Goal: Check status: Check status

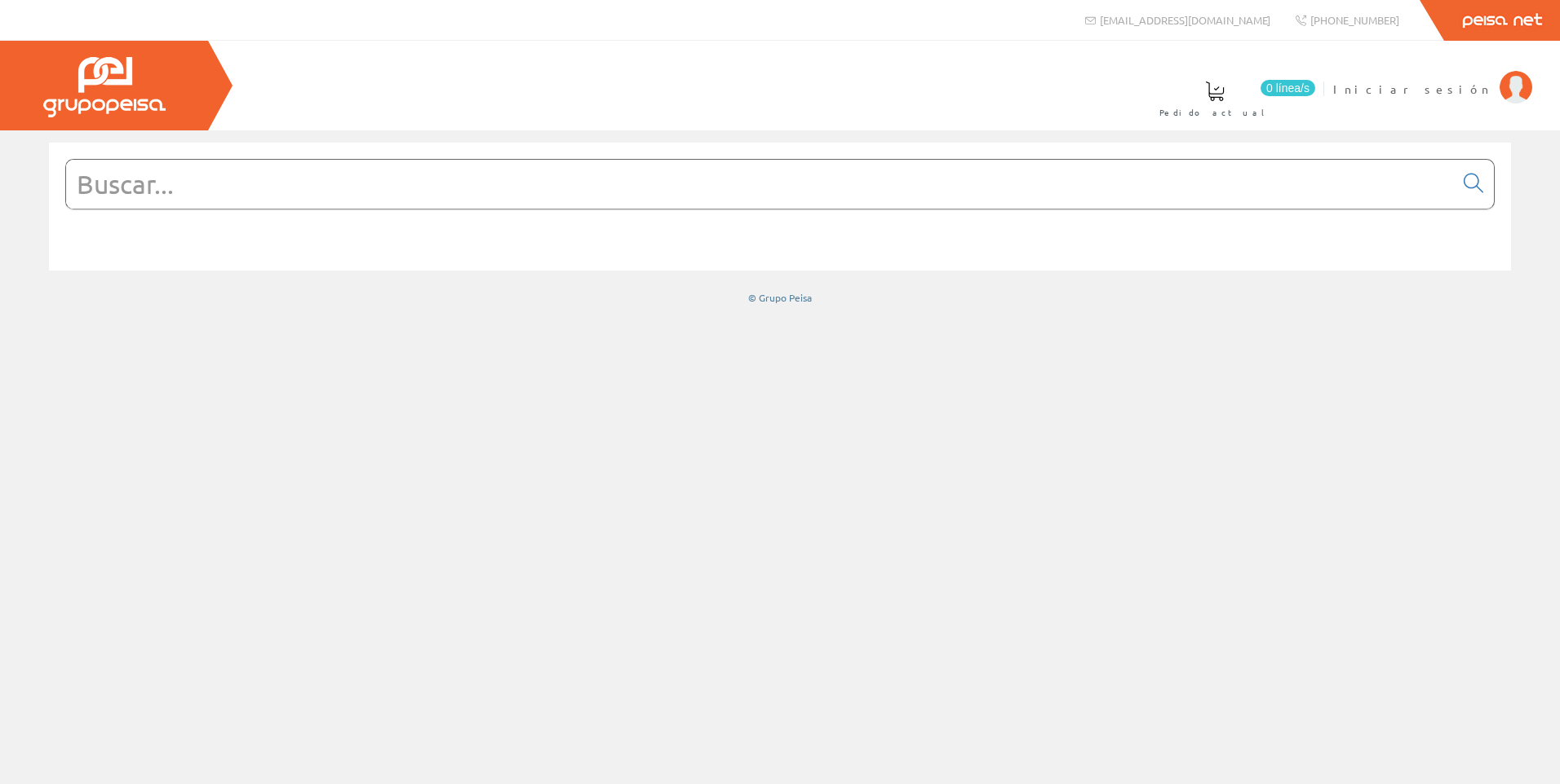
click at [185, 192] on input "text" at bounding box center [760, 183] width 1388 height 49
click at [1447, 85] on span "Iniciar sesión" at bounding box center [1412, 89] width 159 height 16
click at [1440, 90] on span "[PERSON_NAME]" at bounding box center [1416, 89] width 149 height 16
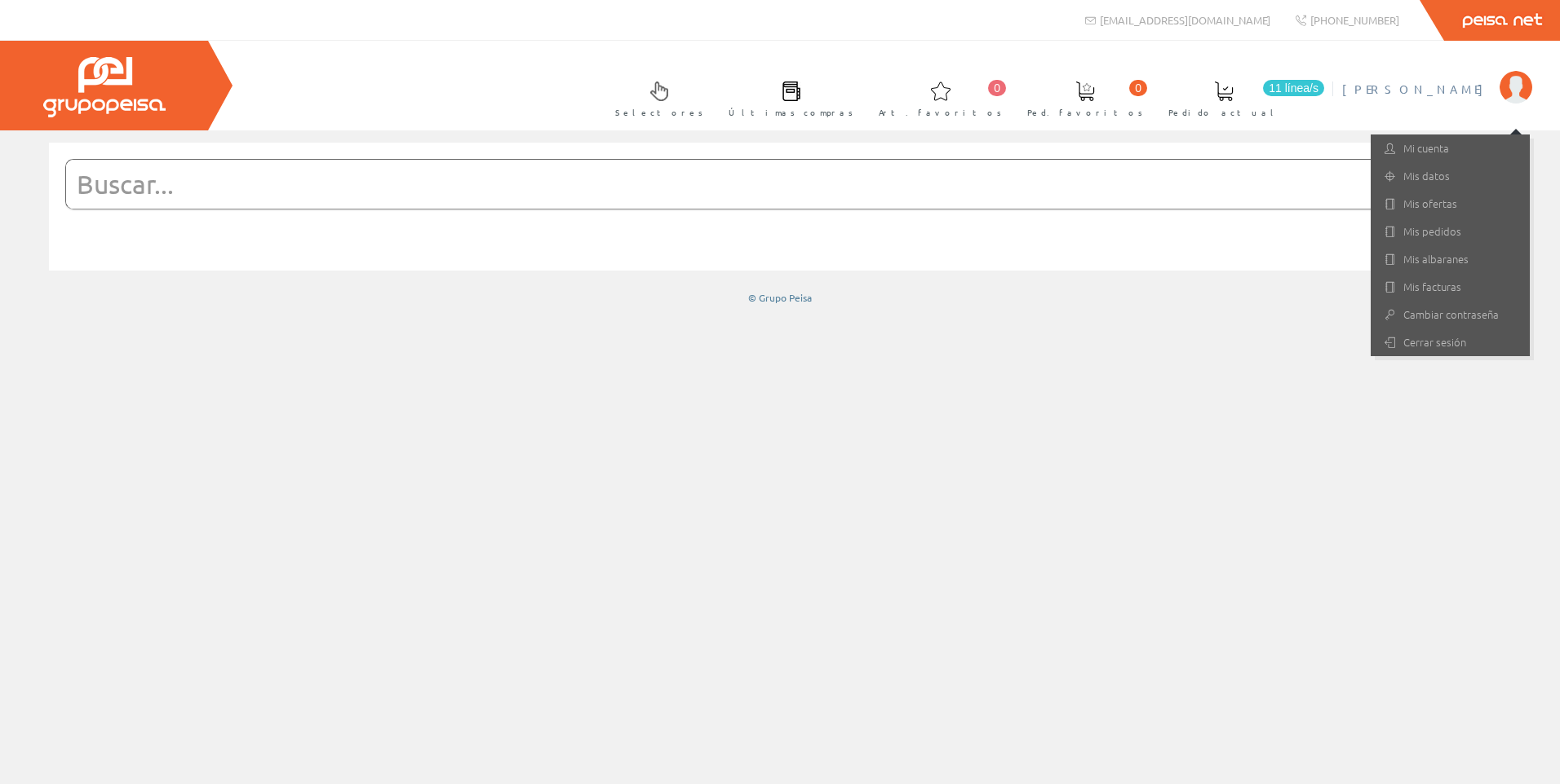
click at [1012, 193] on input "text" at bounding box center [760, 183] width 1388 height 49
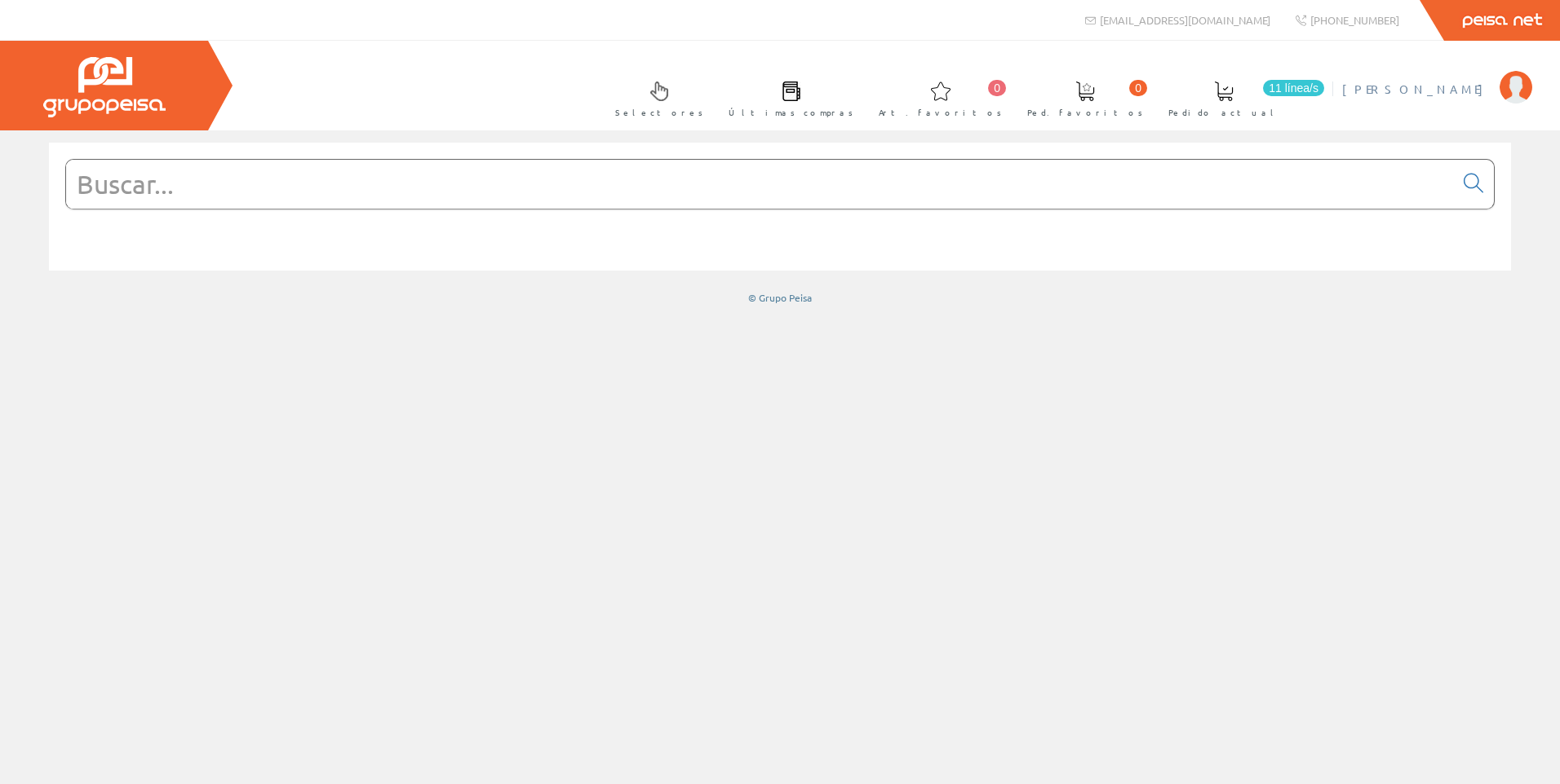
click at [1486, 72] on link "[PERSON_NAME]" at bounding box center [1437, 74] width 190 height 15
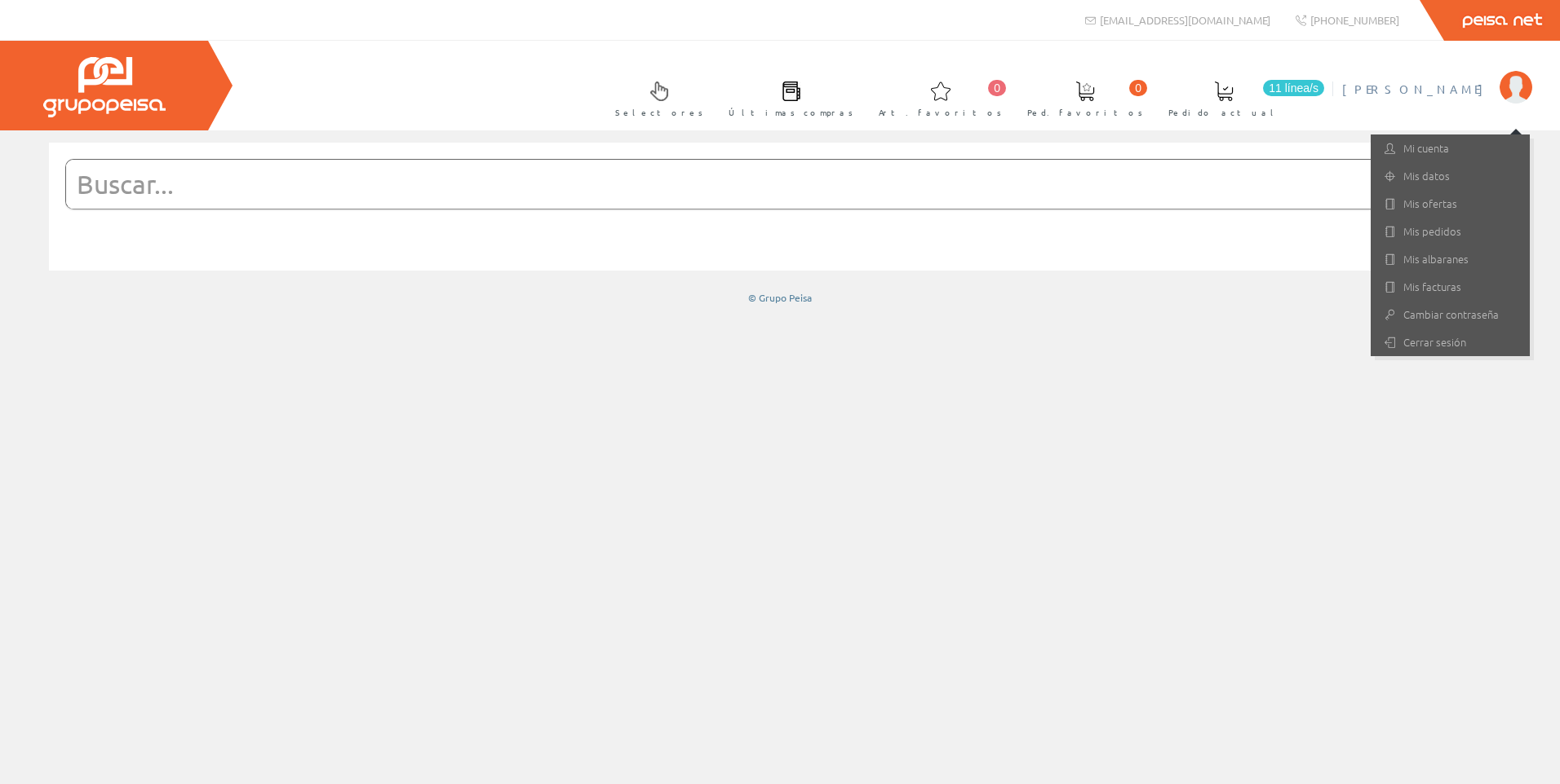
click at [1485, 78] on link "[PERSON_NAME]" at bounding box center [1437, 74] width 190 height 15
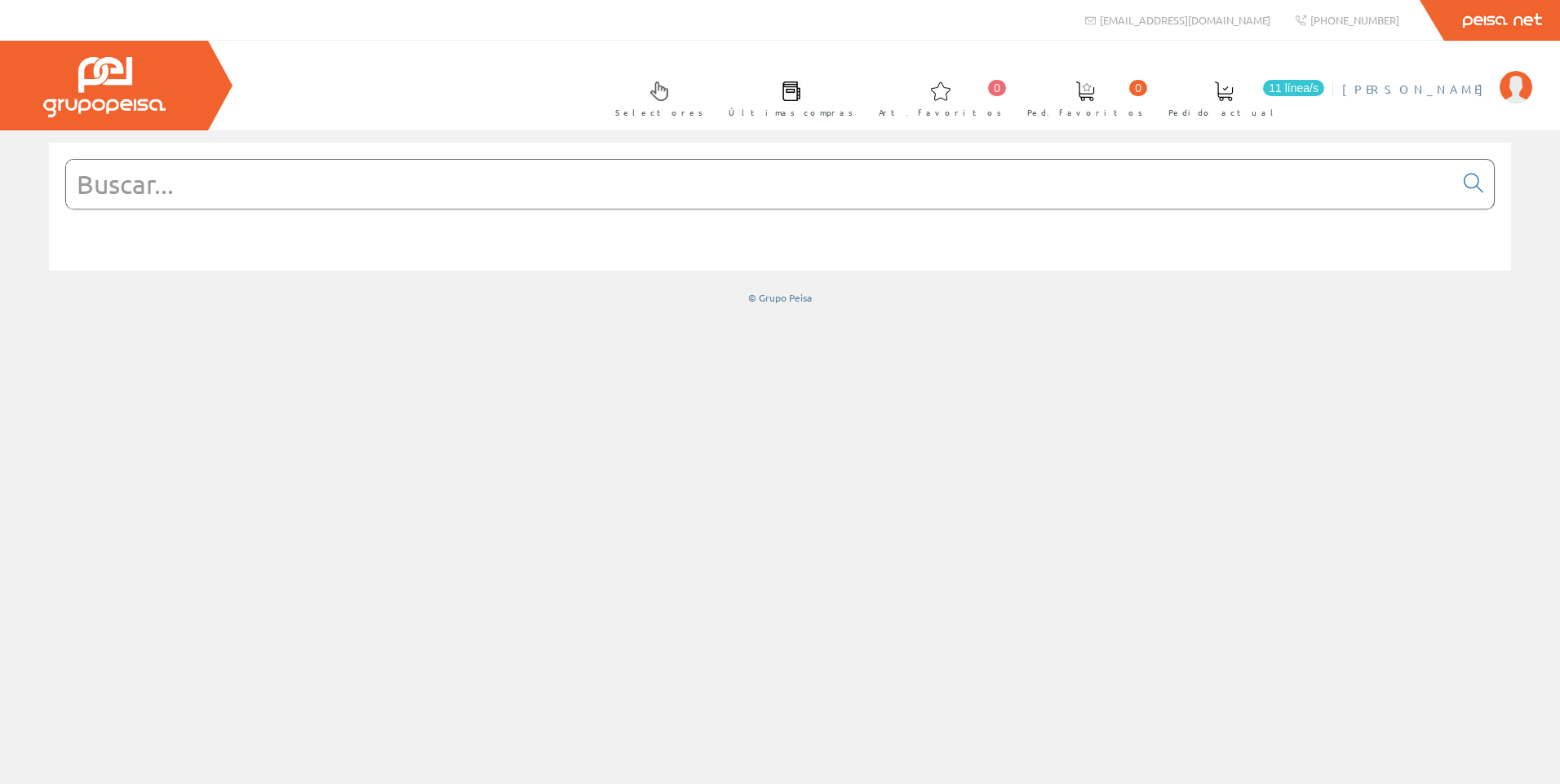
click at [1457, 89] on span "[PERSON_NAME]" at bounding box center [1416, 89] width 149 height 16
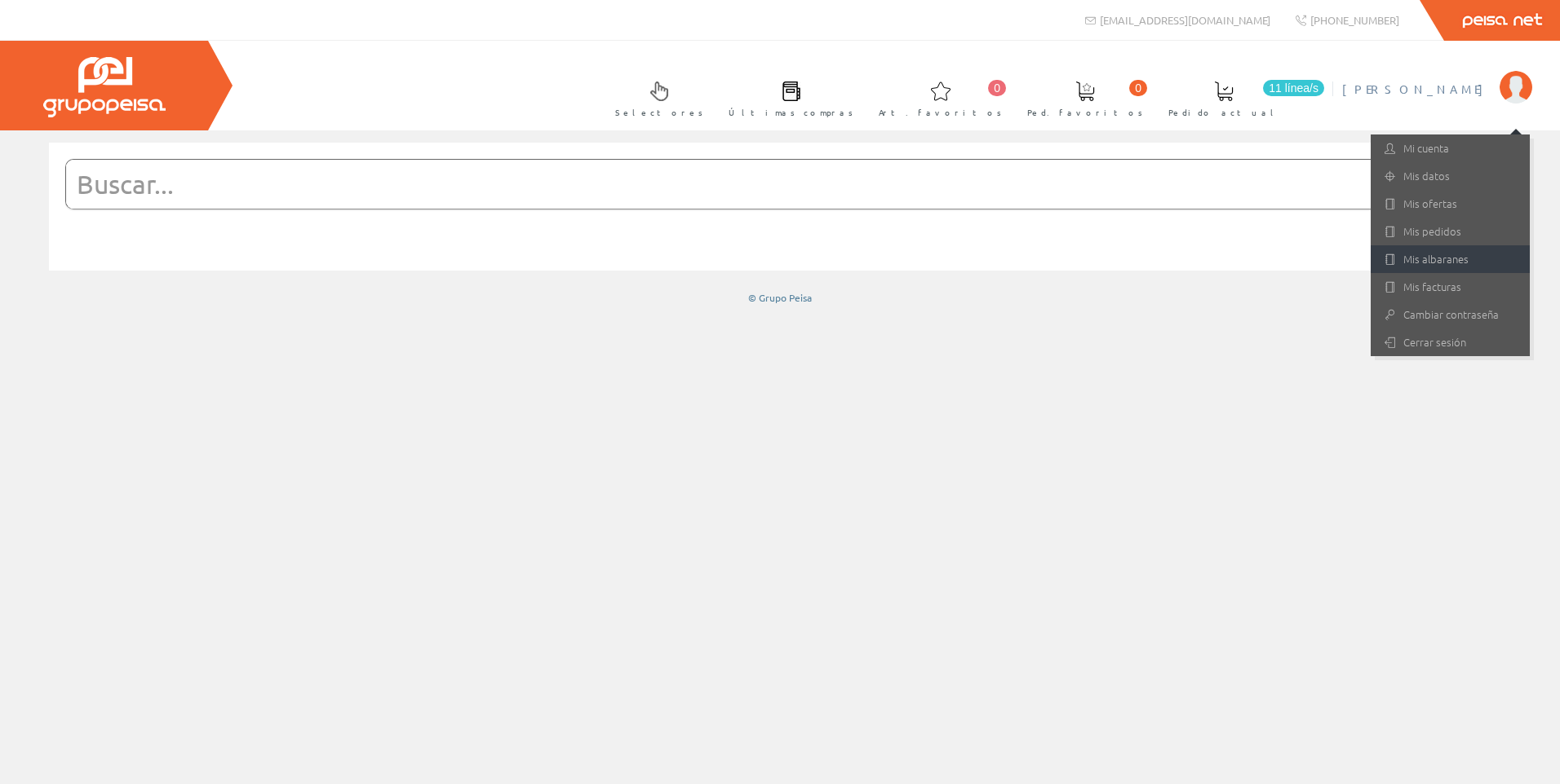
click at [1432, 256] on link "Mis albaranes" at bounding box center [1449, 259] width 159 height 27
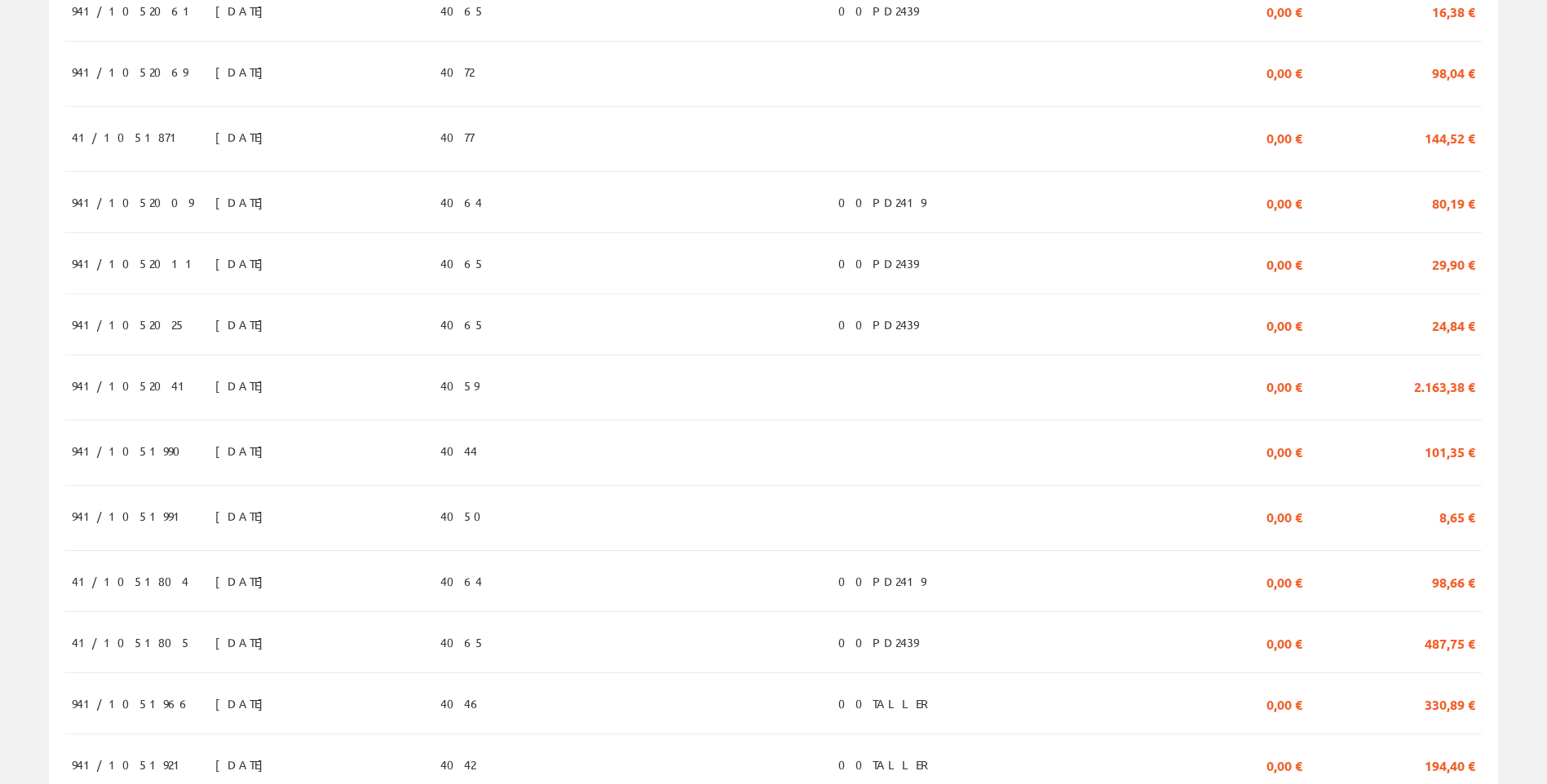
scroll to position [897, 0]
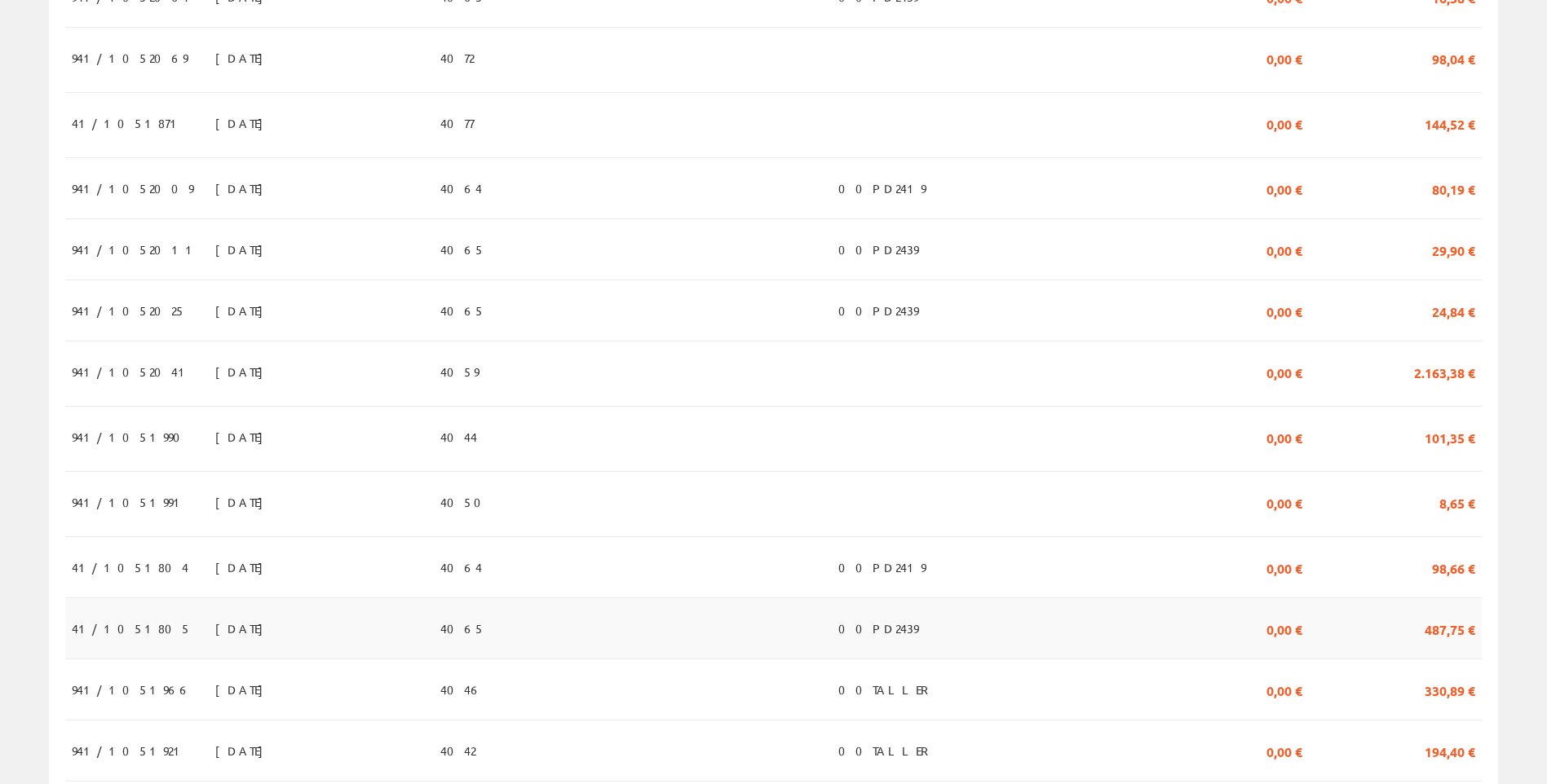
click at [118, 642] on span "41/1051805" at bounding box center [131, 628] width 120 height 27
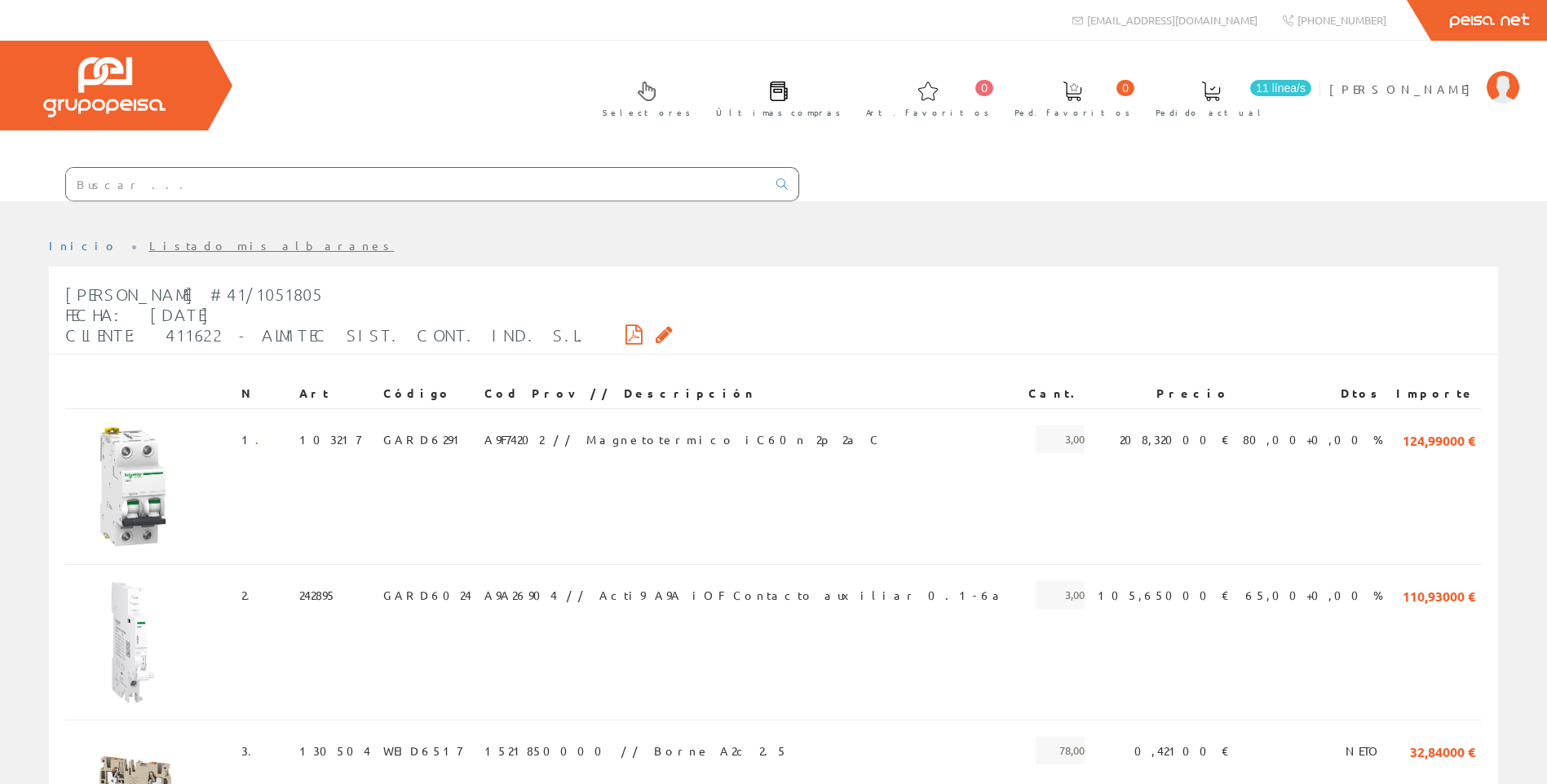
click at [626, 337] on icon at bounding box center [634, 334] width 17 height 12
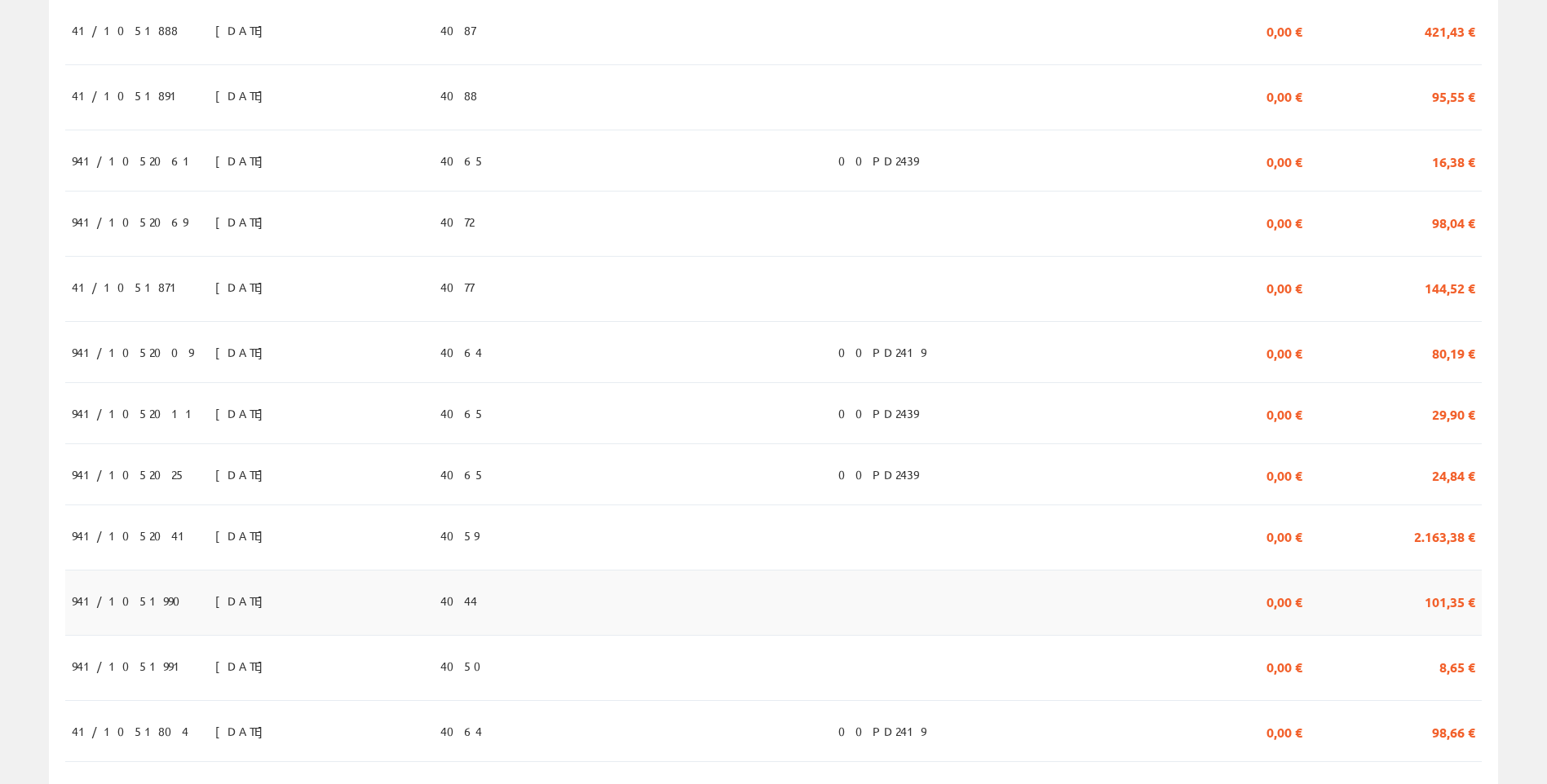
scroll to position [726, 0]
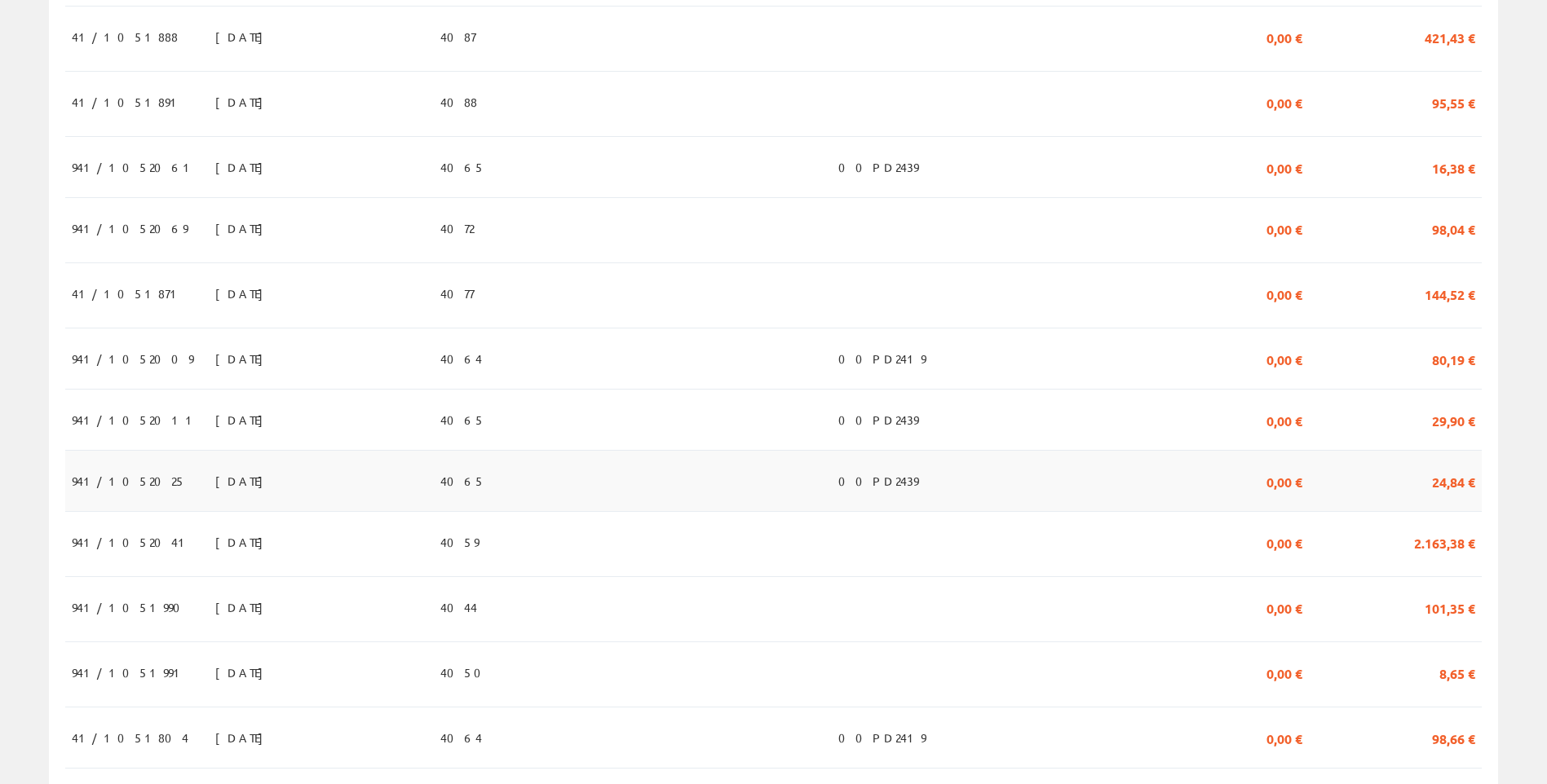
click at [215, 487] on span "[DATE]" at bounding box center [244, 480] width 57 height 27
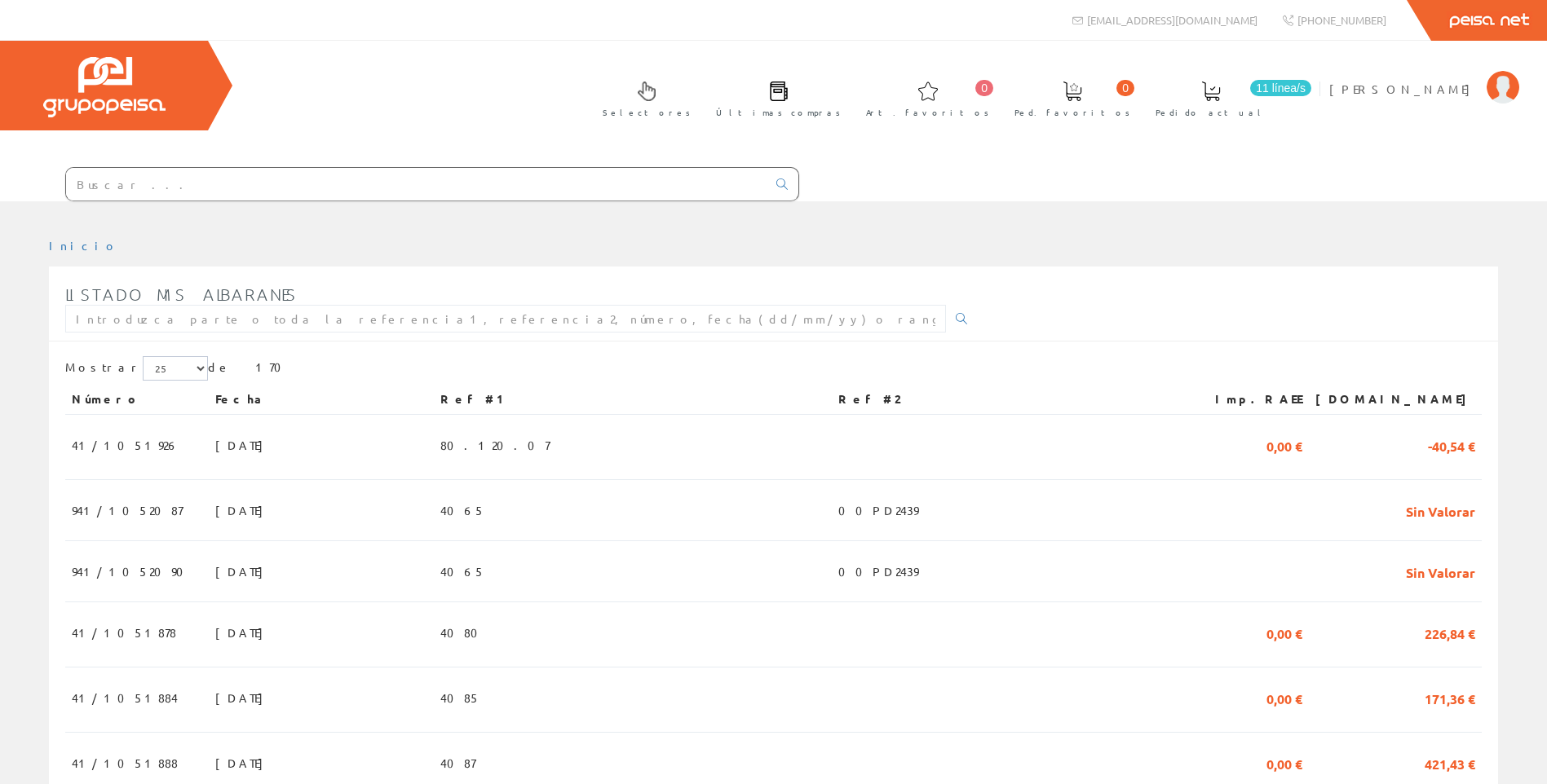
scroll to position [726, 0]
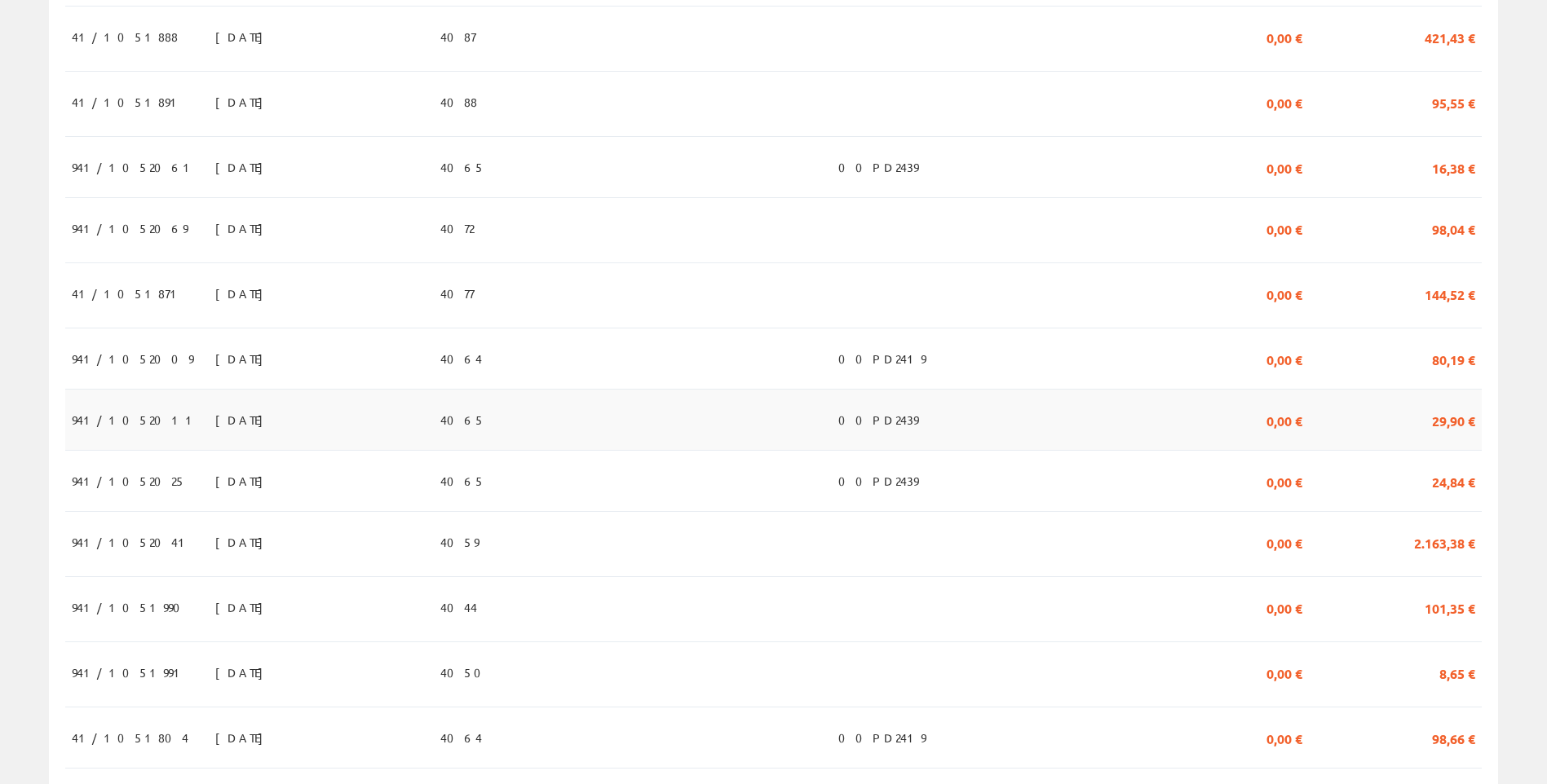
click at [108, 419] on span "941/1052011" at bounding box center [136, 419] width 128 height 27
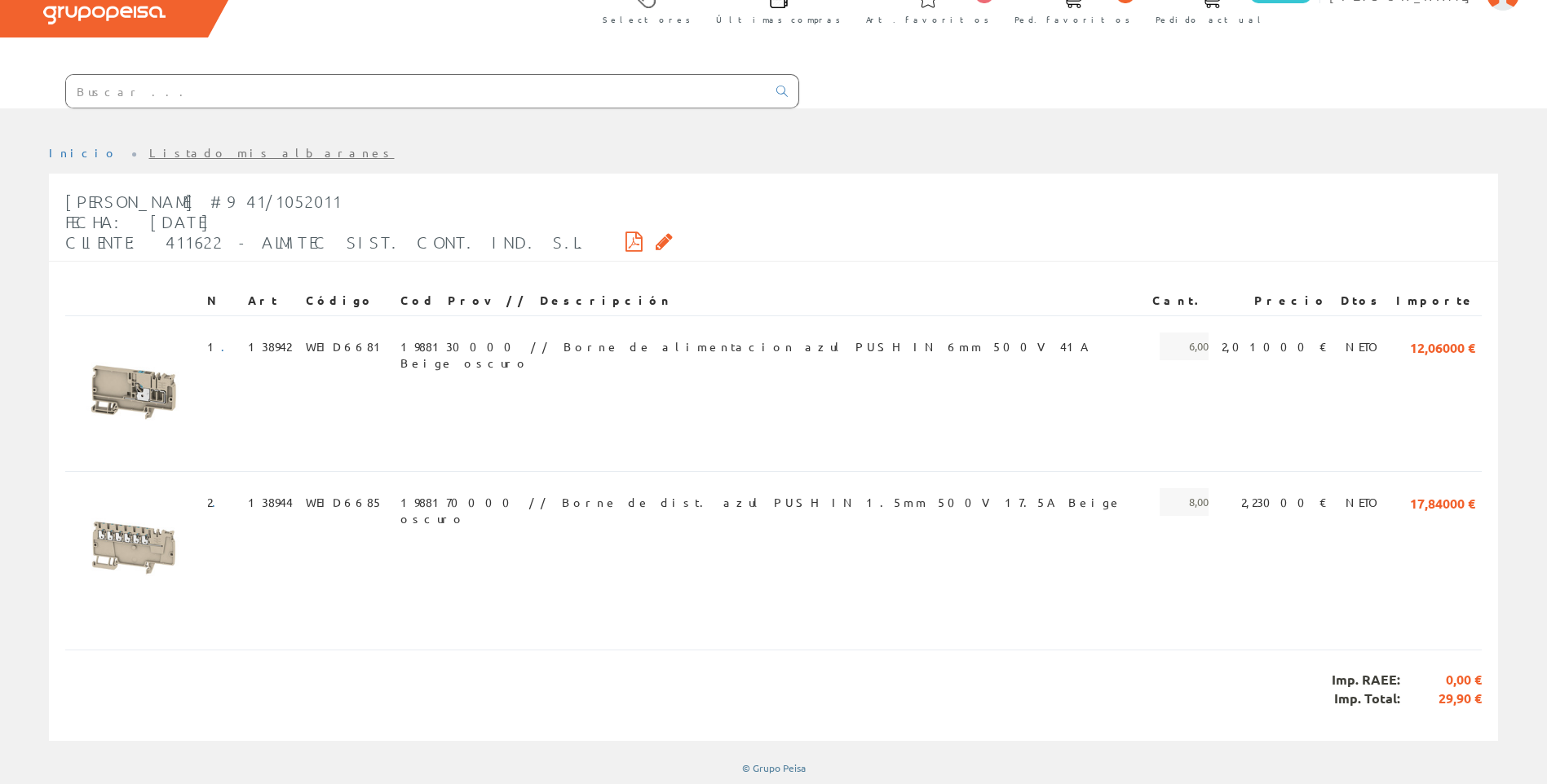
scroll to position [94, 0]
